Goal: Transaction & Acquisition: Obtain resource

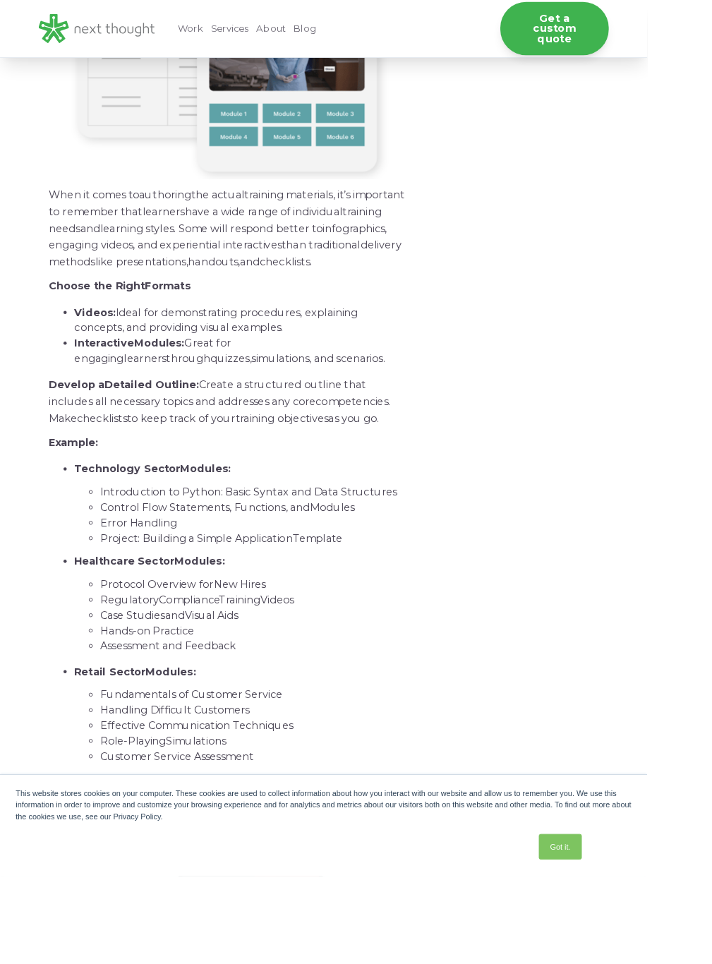
scroll to position [5320, 0]
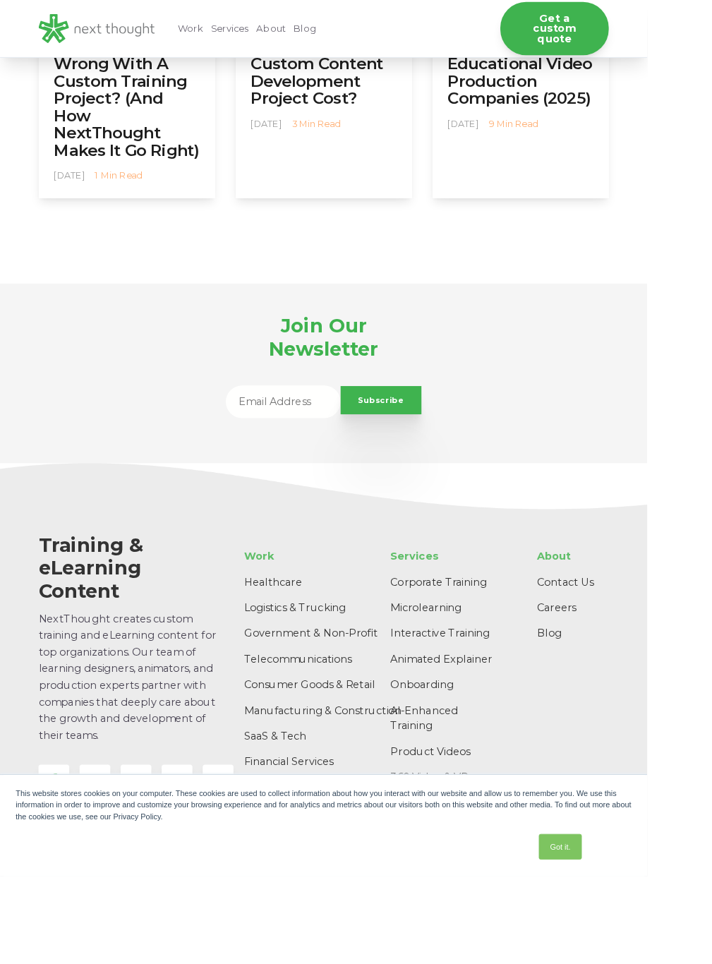
click at [343, 895] on div "This website stores cookies on your computer. These cookies are used to collect…" at bounding box center [356, 885] width 677 height 38
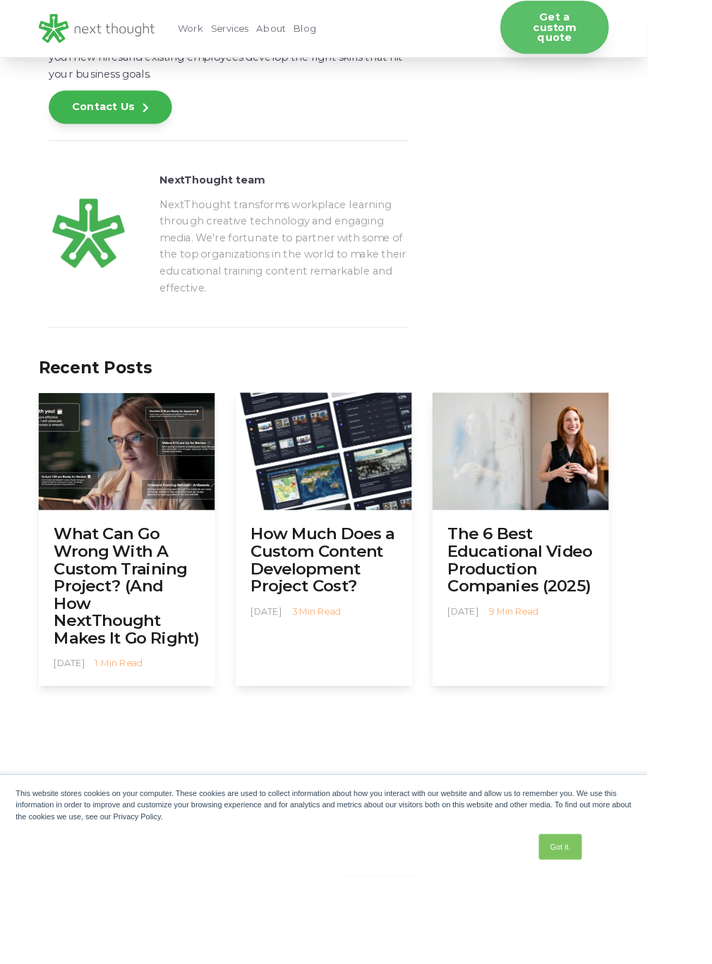
click at [623, 14] on link "Get a custom quote" at bounding box center [609, 30] width 119 height 59
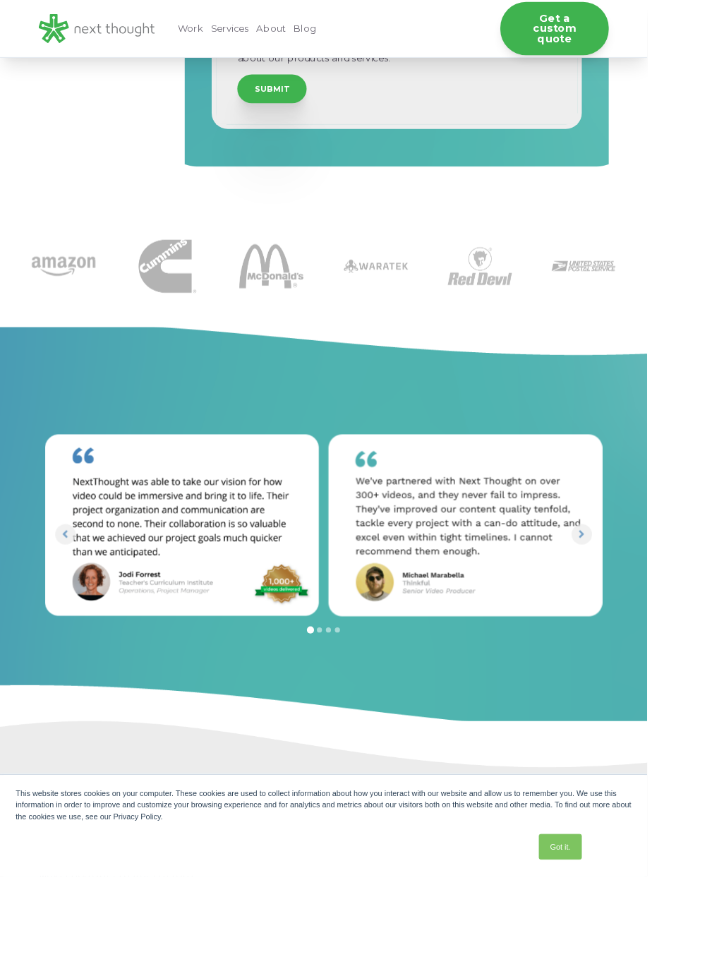
scroll to position [1320, 0]
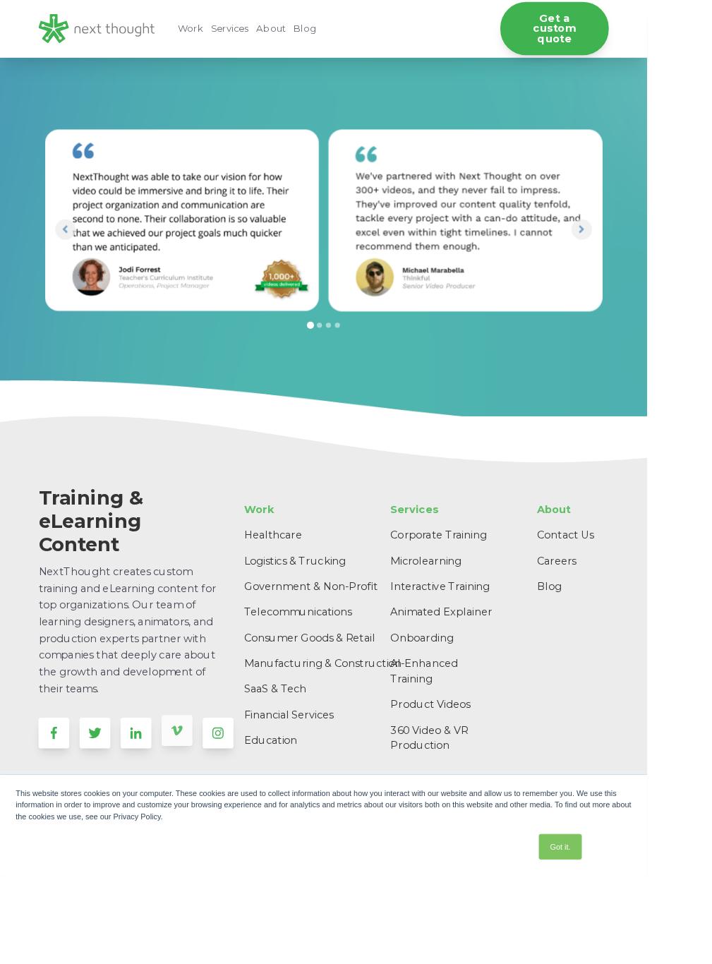
click at [198, 807] on icon at bounding box center [194, 803] width 13 height 14
